Goal: Obtain resource: Download file/media

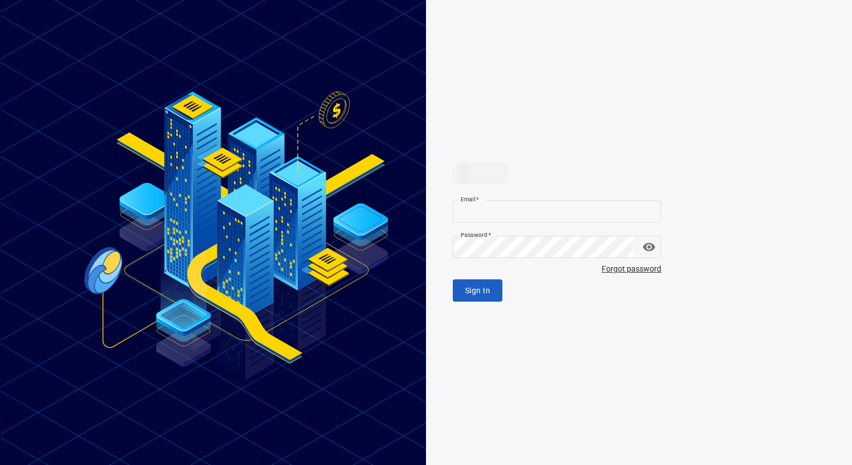
type input "**********"
click at [472, 288] on span "Sign In" at bounding box center [477, 289] width 25 height 14
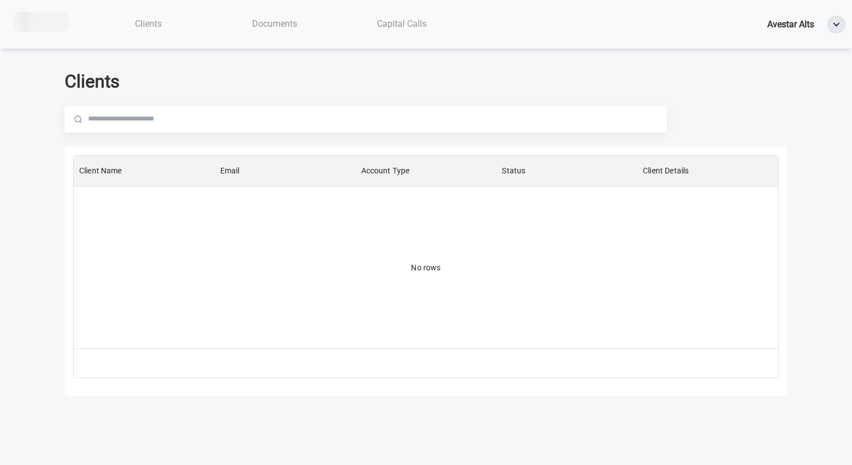
scroll to position [185, 696]
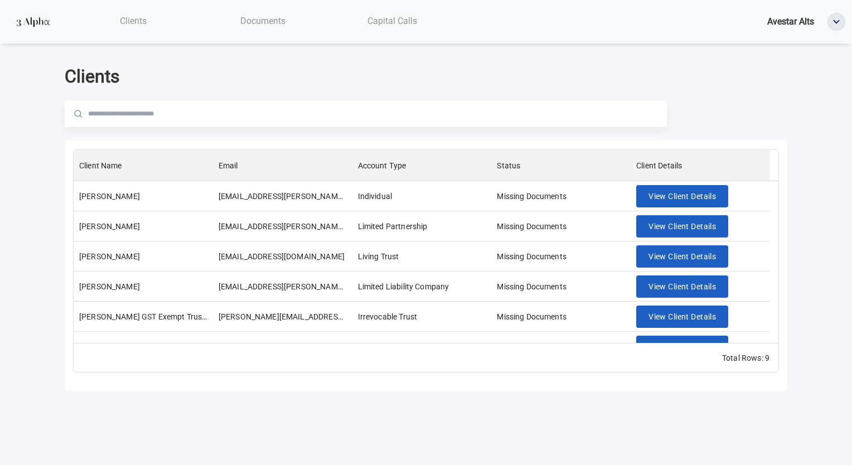
click at [270, 19] on span "Documents" at bounding box center [262, 21] width 45 height 11
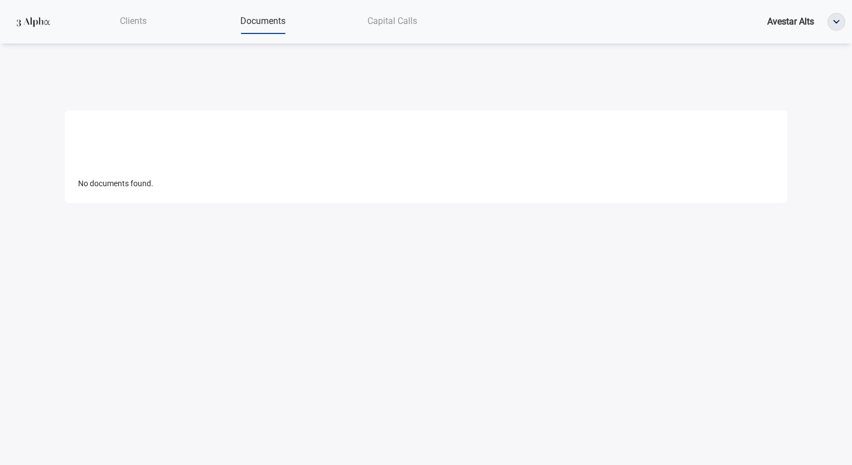
click at [129, 21] on span "Clients" at bounding box center [133, 21] width 27 height 11
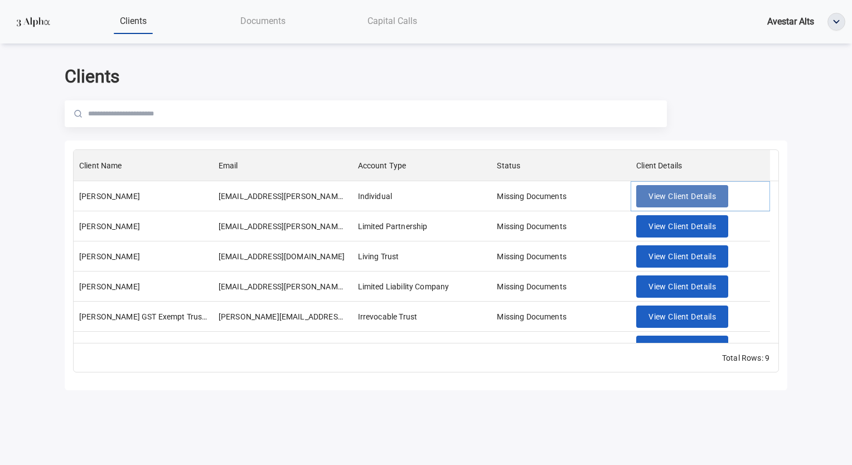
click at [676, 200] on span "View Client Details" at bounding box center [681, 197] width 67 height 14
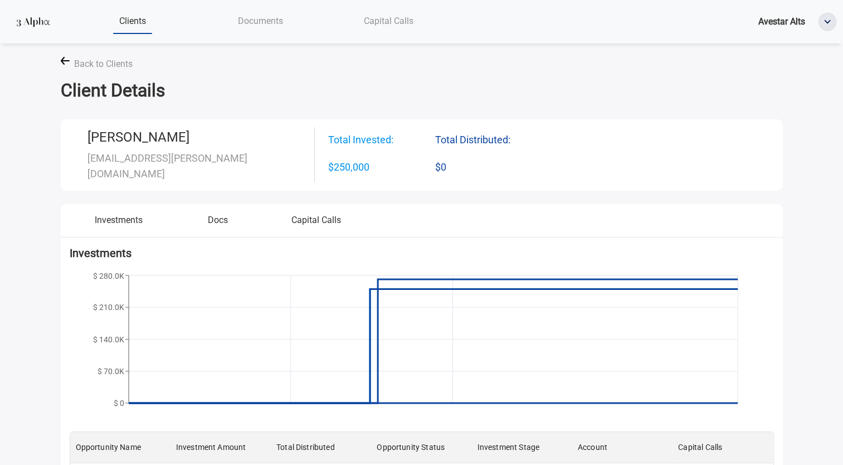
click at [239, 12] on div "Documents" at bounding box center [261, 20] width 128 height 23
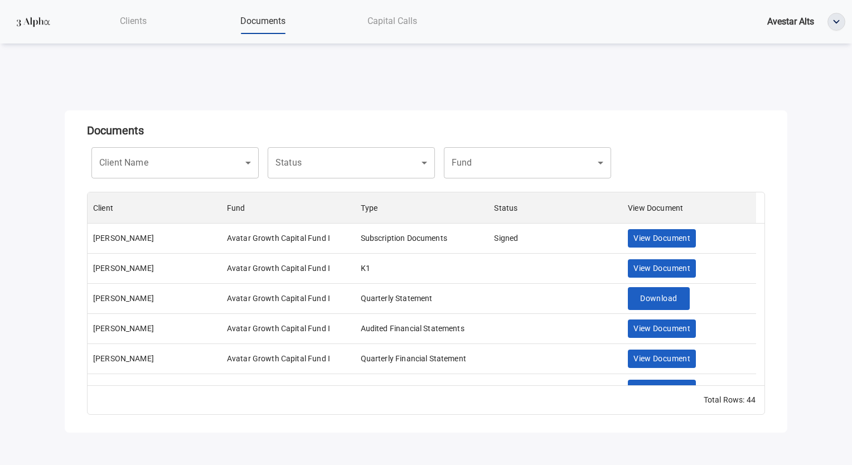
scroll to position [185, 668]
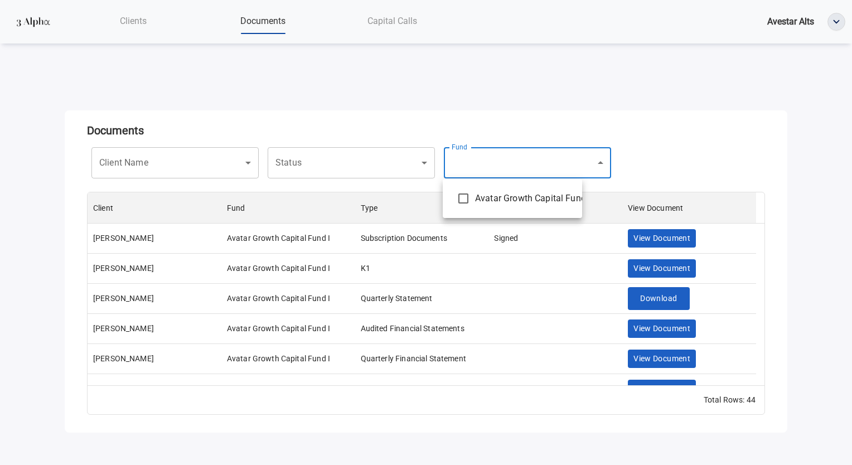
click at [491, 162] on body "Clients Documents Capital Calls Avestar Alts Documents Client Name ​ Client Nam…" at bounding box center [426, 232] width 852 height 465
click at [375, 155] on div at bounding box center [426, 232] width 852 height 465
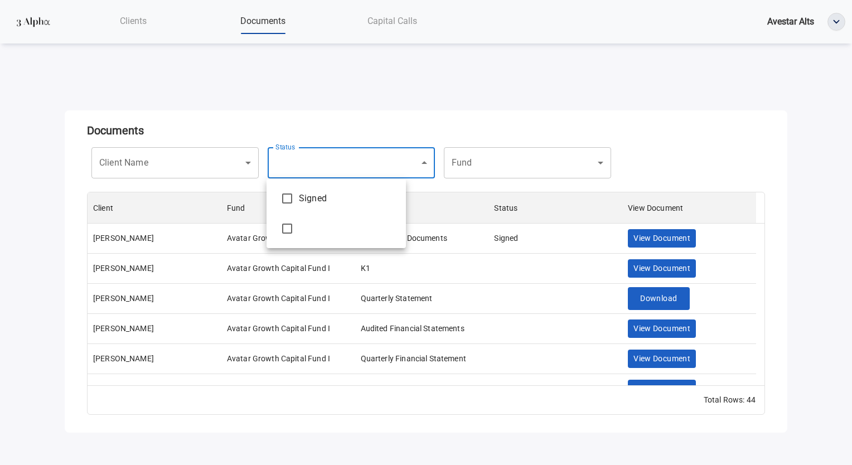
click at [351, 173] on body "Clients Documents Capital Calls Avestar Alts Documents Client Name ​ Client Nam…" at bounding box center [426, 232] width 852 height 465
click at [182, 164] on div at bounding box center [426, 232] width 852 height 465
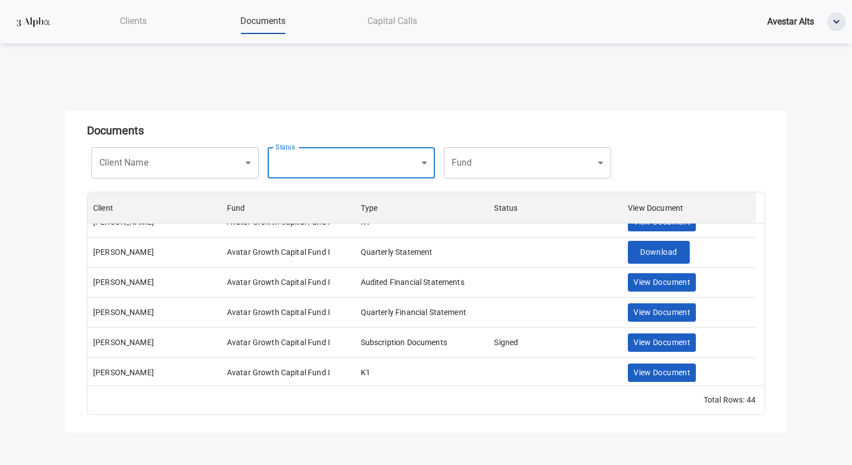
scroll to position [0, 0]
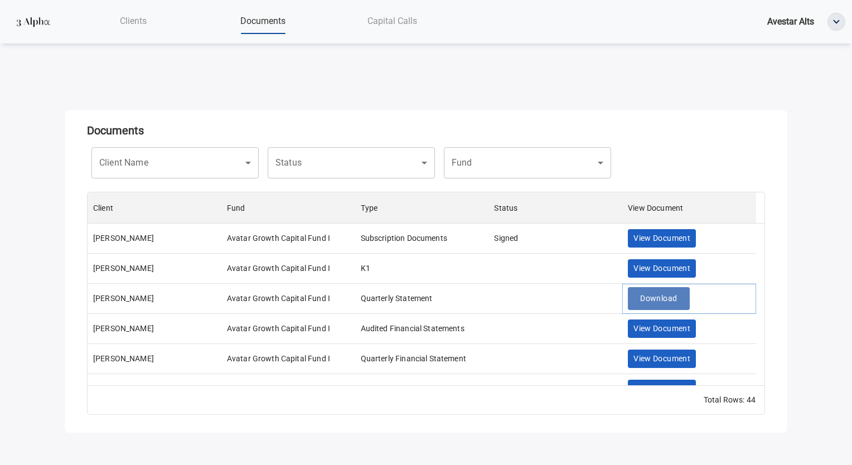
click at [646, 294] on span "Download" at bounding box center [658, 299] width 37 height 14
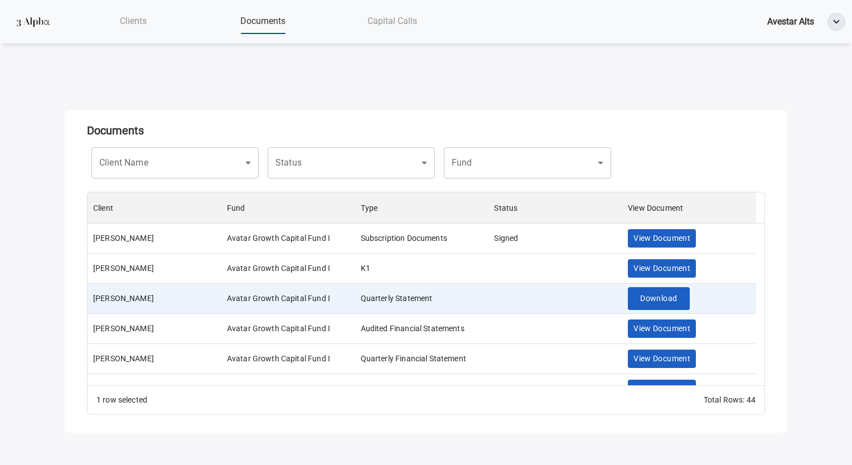
click at [203, 169] on body "Clients Documents Capital Calls Avestar Alts Documents Client Name ​ Client Nam…" at bounding box center [426, 232] width 852 height 465
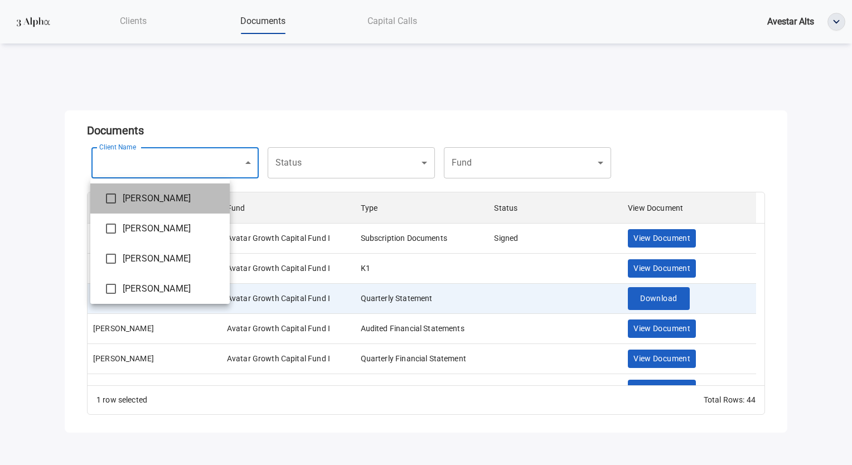
click at [193, 203] on span "[PERSON_NAME]" at bounding box center [172, 198] width 98 height 13
type input "**********"
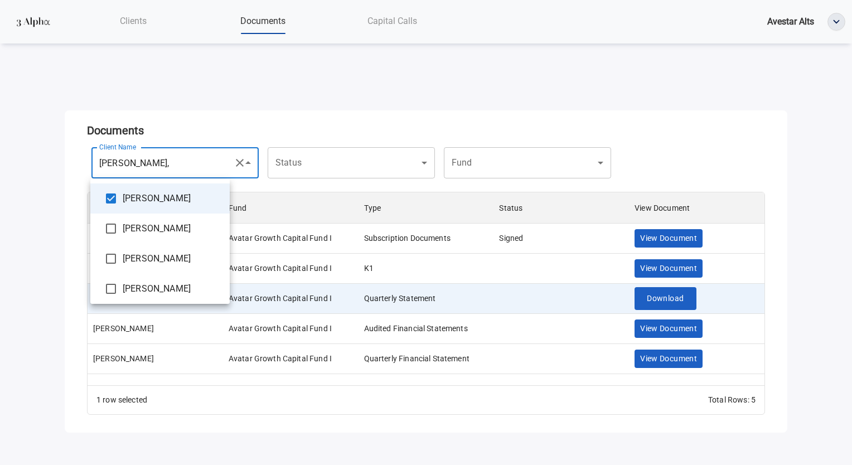
click at [678, 156] on div at bounding box center [426, 232] width 852 height 465
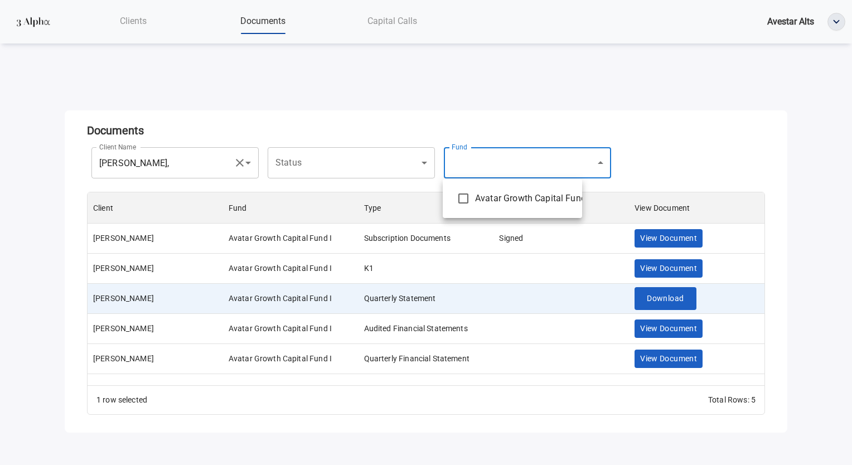
click at [475, 171] on body "**********" at bounding box center [426, 232] width 852 height 465
click at [394, 176] on div at bounding box center [426, 232] width 852 height 465
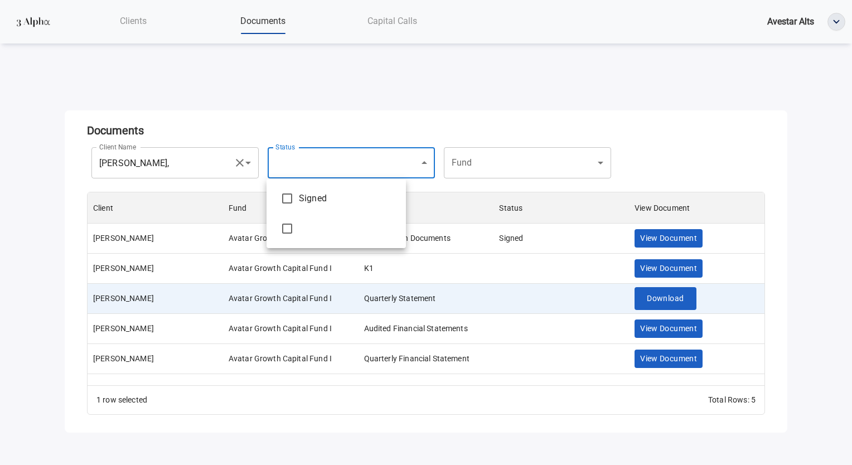
click at [399, 159] on body "**********" at bounding box center [426, 232] width 852 height 465
click at [689, 135] on div at bounding box center [426, 232] width 852 height 465
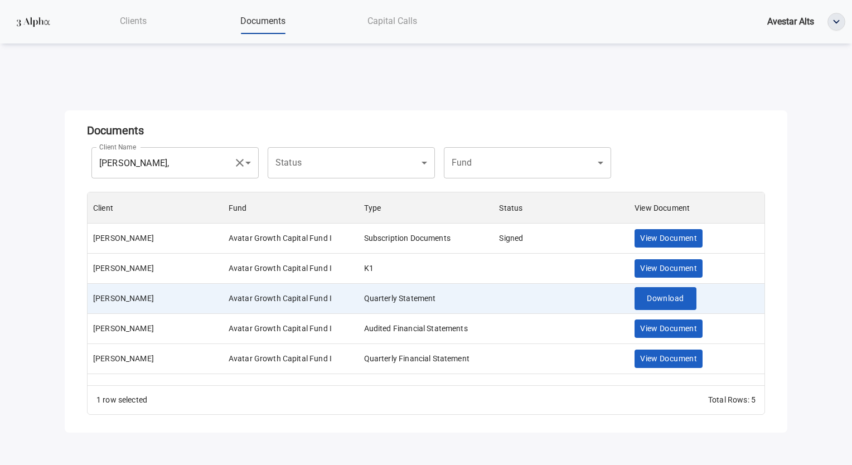
click at [783, 26] on span "Avestar Alts" at bounding box center [790, 21] width 47 height 11
click at [660, 355] on span "View Document" at bounding box center [668, 359] width 57 height 14
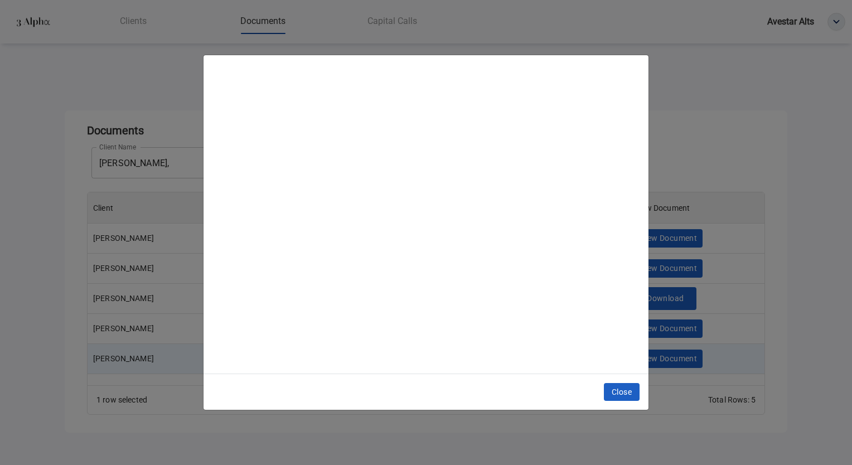
click at [606, 392] on button "Close" at bounding box center [622, 392] width 36 height 18
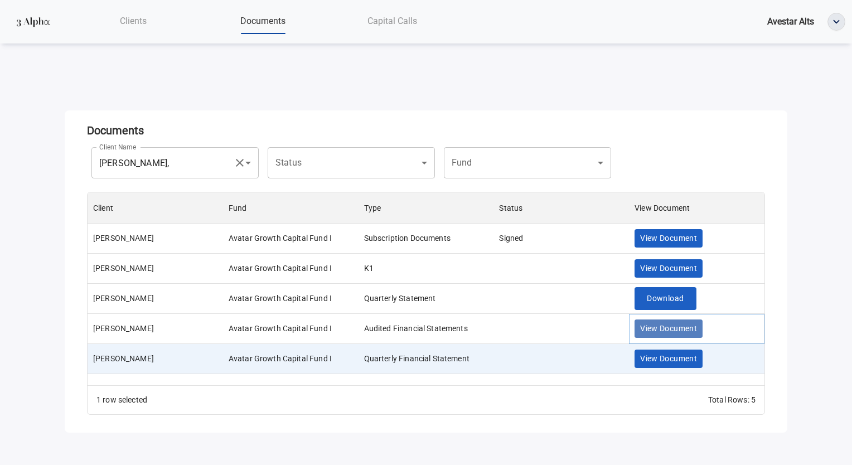
click at [656, 327] on span "View Document" at bounding box center [668, 329] width 57 height 14
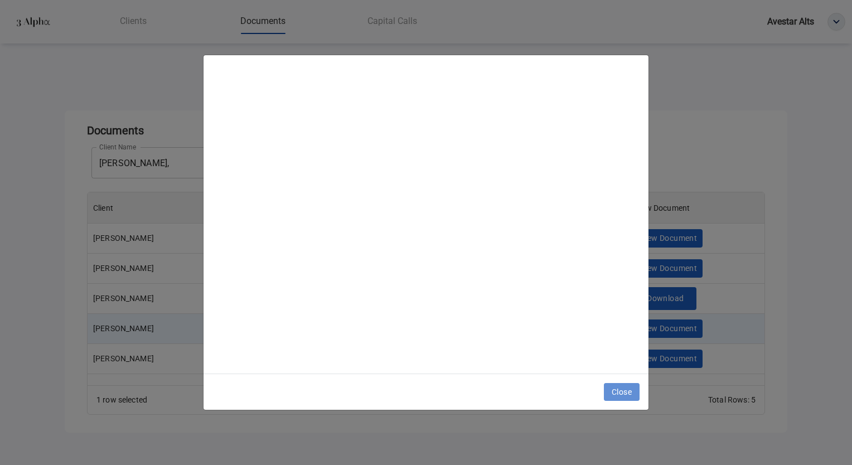
click at [603, 394] on div "Close" at bounding box center [425, 391] width 445 height 37
click at [619, 380] on div "Close" at bounding box center [425, 391] width 445 height 37
click at [619, 392] on span "Close" at bounding box center [622, 392] width 20 height 14
